Goal: Transaction & Acquisition: Purchase product/service

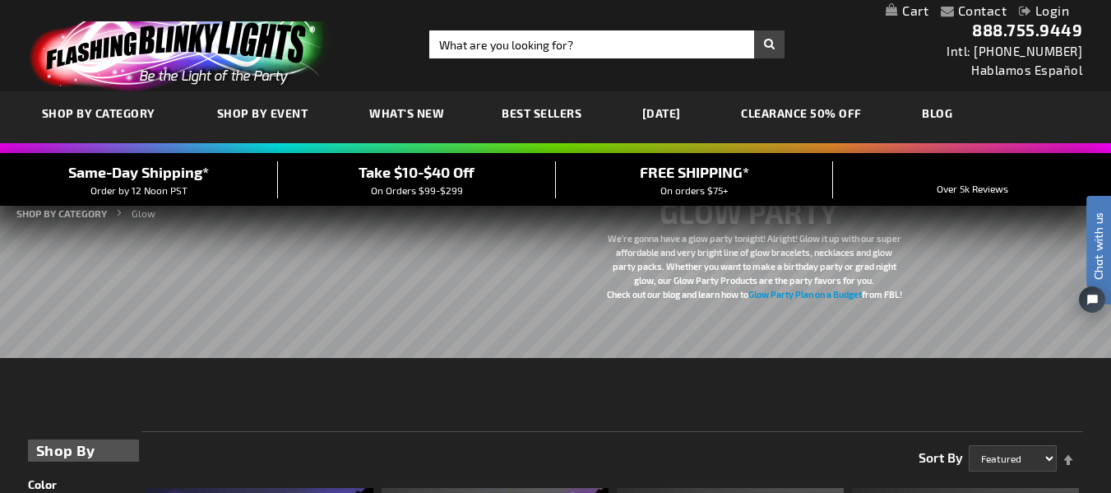
click at [104, 126] on link "SHOP BY CATEGORY" at bounding box center [101, 115] width 142 height 58
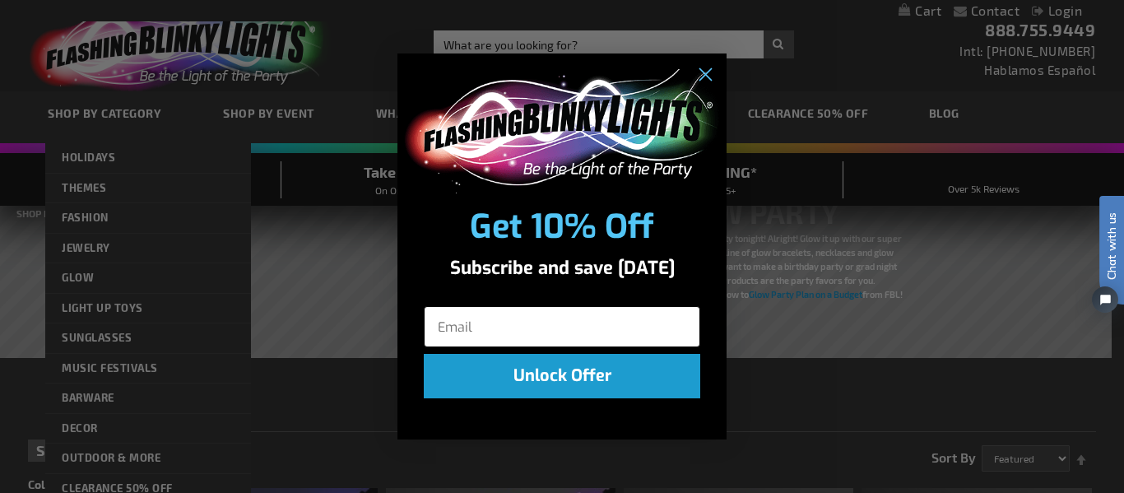
click at [456, 333] on input "Email" at bounding box center [562, 326] width 276 height 41
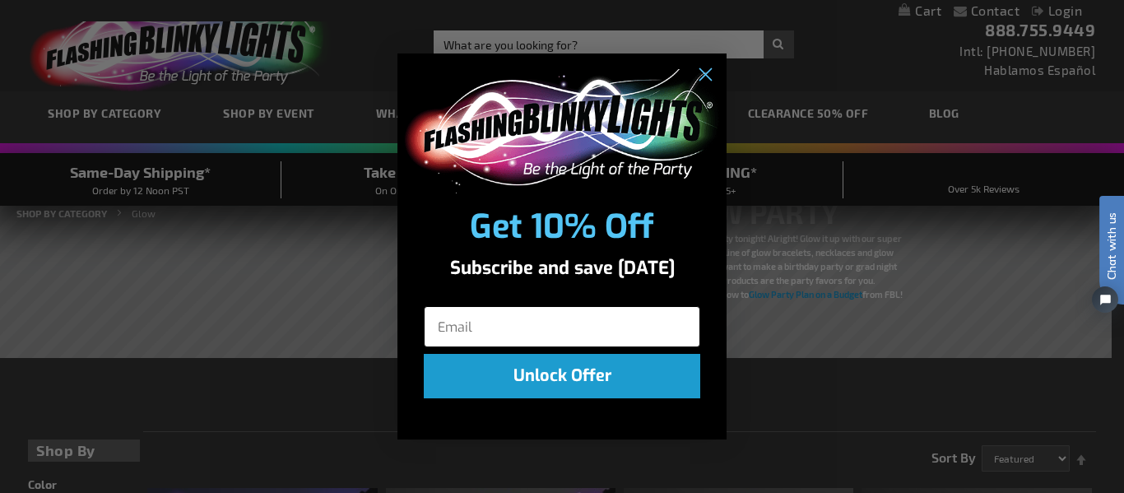
type input "[EMAIL_ADDRESS][DOMAIN_NAME]"
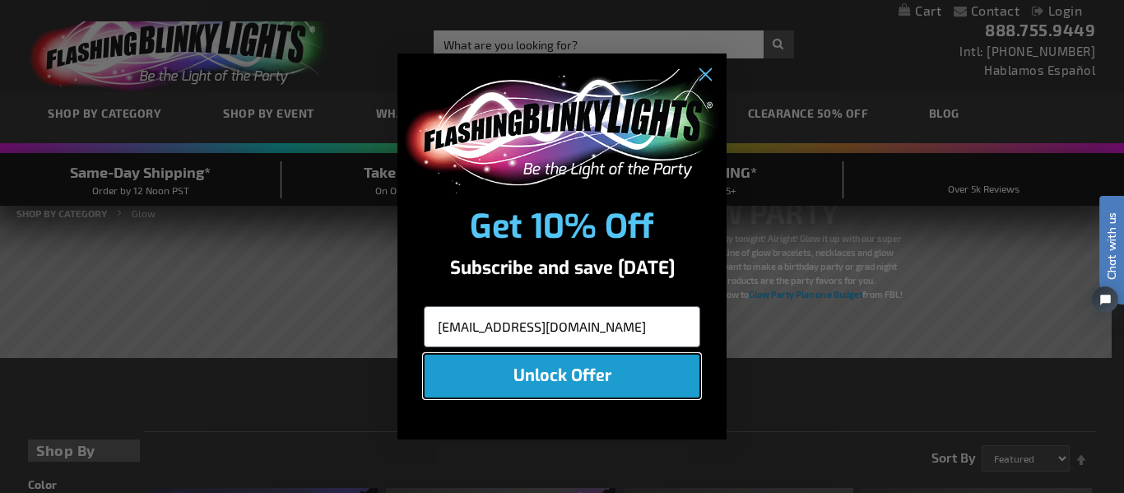
click at [633, 370] on button "Unlock Offer" at bounding box center [562, 376] width 276 height 44
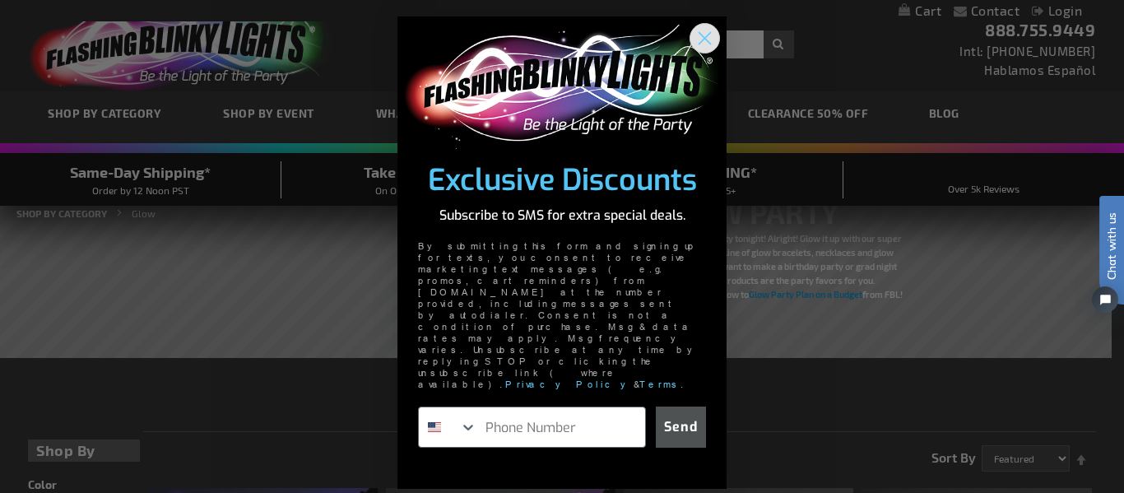
click at [707, 52] on circle "Close dialog" at bounding box center [704, 38] width 27 height 27
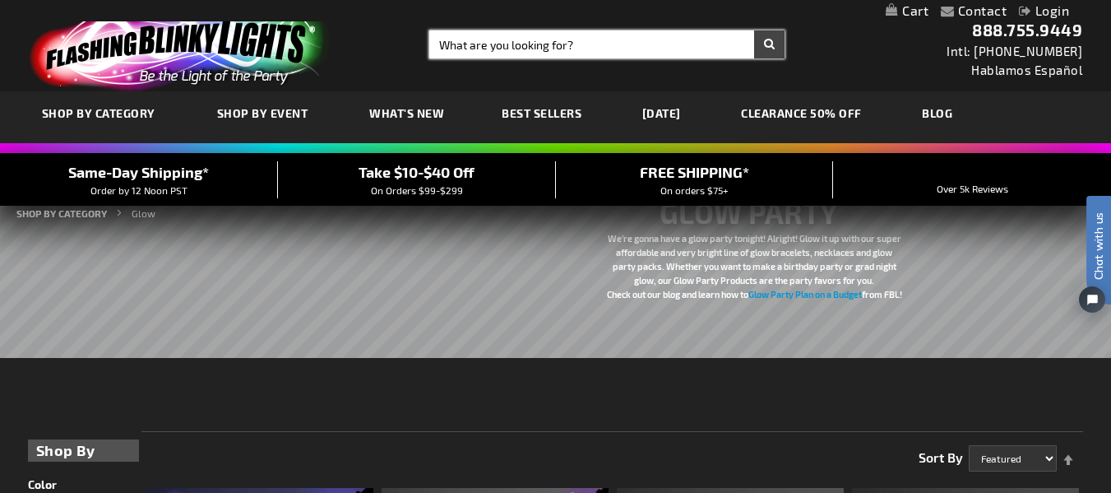
click at [644, 43] on input "Search" at bounding box center [606, 44] width 355 height 28
type input "cups"
click at [754, 30] on button "Search" at bounding box center [769, 44] width 30 height 28
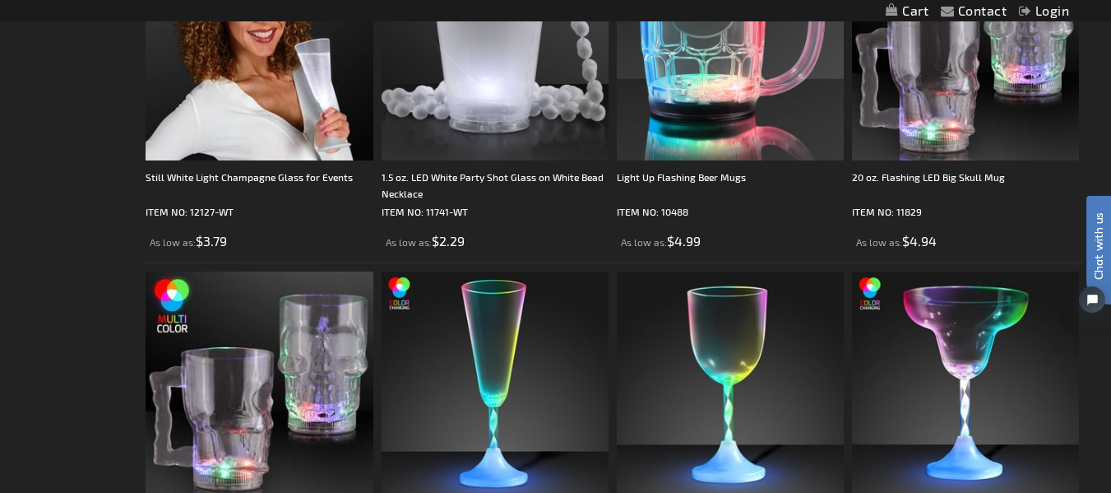
scroll to position [1758, 0]
